Goal: Task Accomplishment & Management: Manage account settings

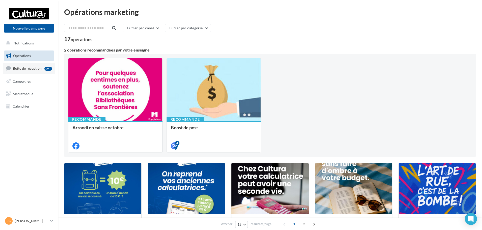
click at [23, 68] on span "Boîte de réception" at bounding box center [27, 68] width 29 height 4
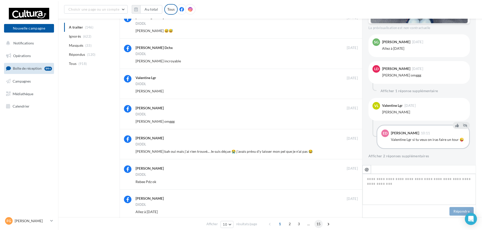
scroll to position [101, 0]
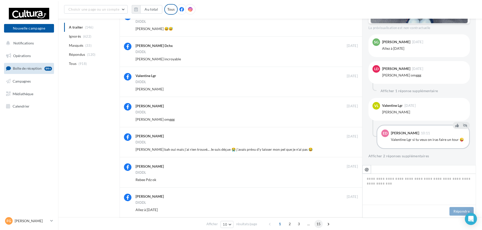
click at [319, 223] on span "15" at bounding box center [318, 224] width 8 height 8
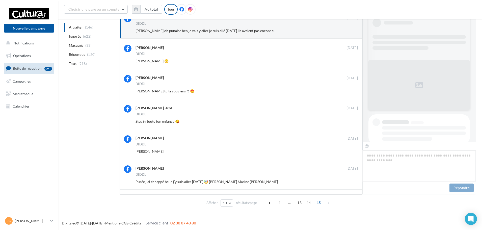
scroll to position [177, 0]
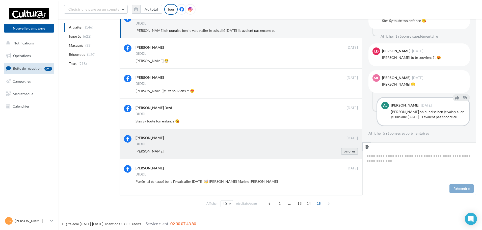
drag, startPoint x: 347, startPoint y: 152, endPoint x: 260, endPoint y: 145, distance: 87.6
click at [346, 152] on button "Ignorer" at bounding box center [349, 151] width 17 height 7
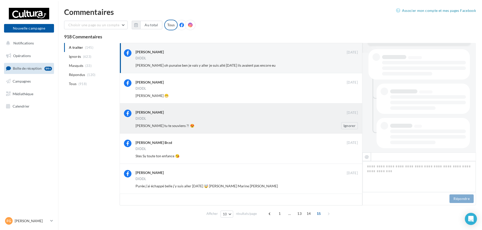
scroll to position [0, 0]
